Goal: Task Accomplishment & Management: Manage account settings

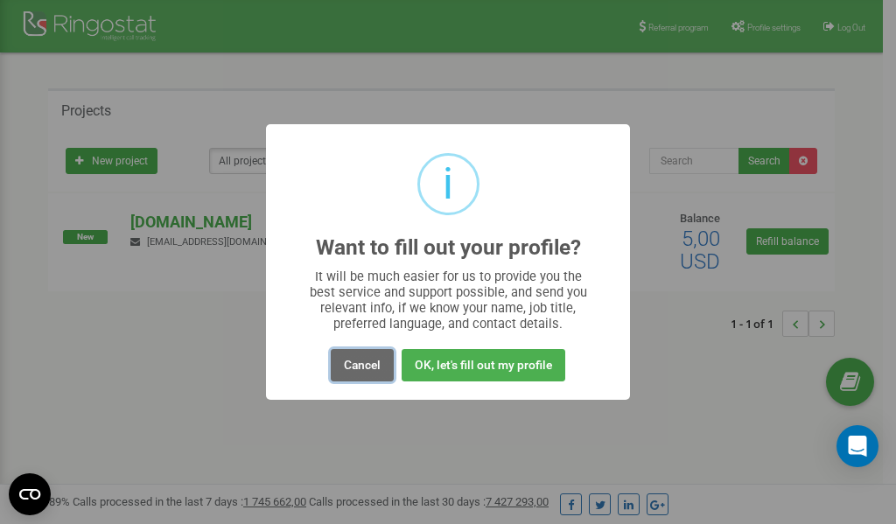
click at [367, 363] on button "Cancel" at bounding box center [362, 365] width 63 height 32
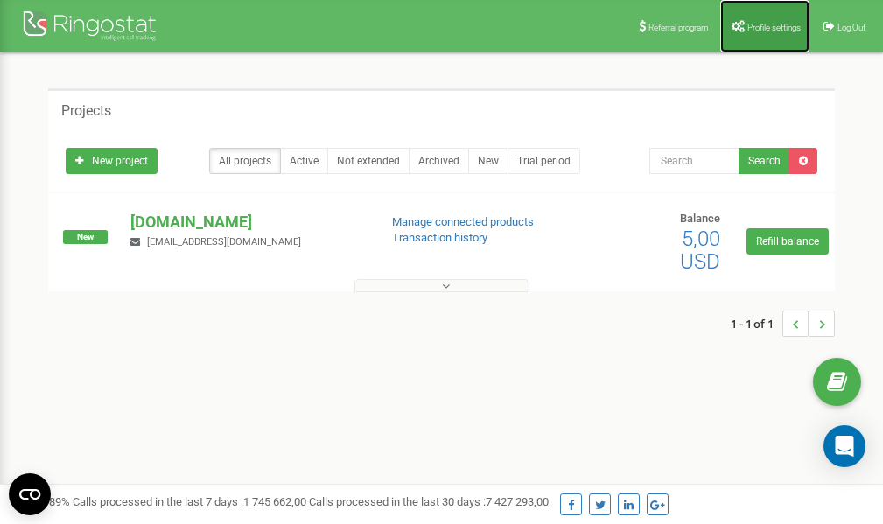
click at [759, 31] on span "Profile settings" at bounding box center [773, 28] width 53 height 10
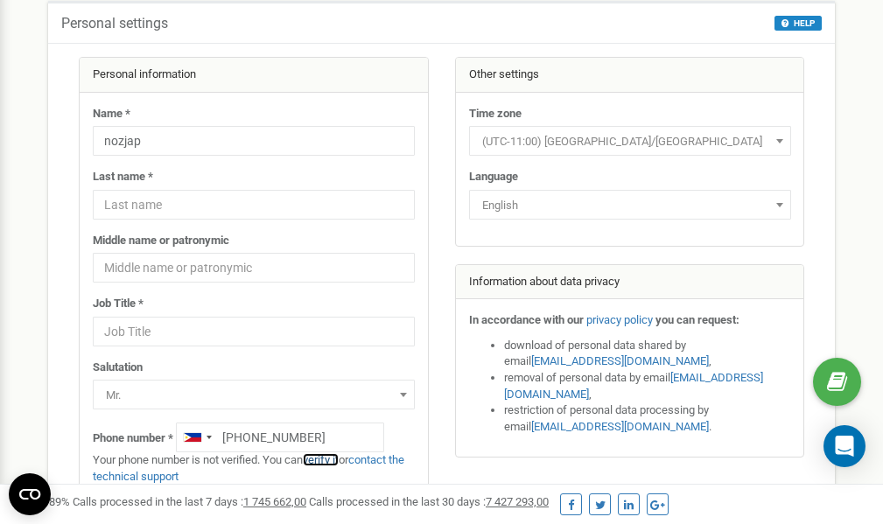
click at [329, 459] on link "verify it" at bounding box center [321, 459] width 36 height 13
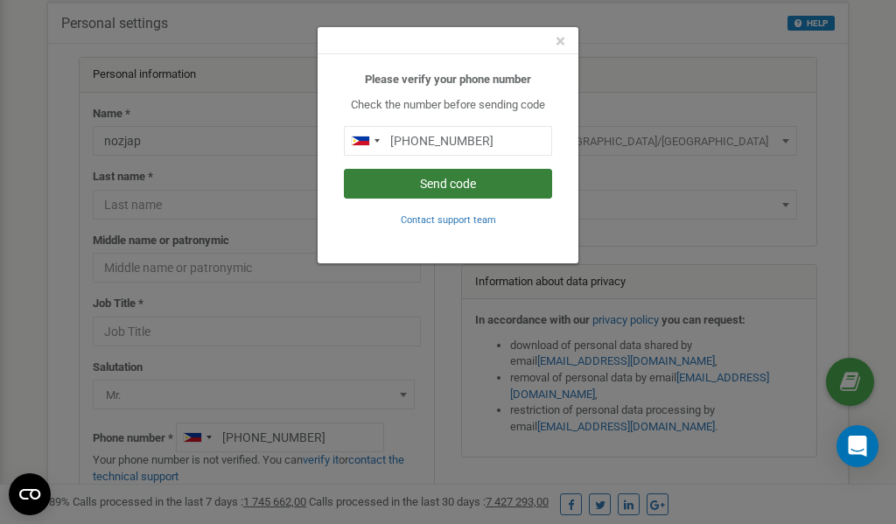
click at [466, 182] on button "Send code" at bounding box center [448, 184] width 208 height 30
